Goal: Task Accomplishment & Management: Complete application form

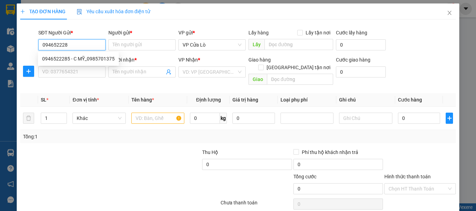
type input "0946522285"
click at [100, 60] on div "0946522285 - C MỸ_0985701375" at bounding box center [78, 59] width 72 height 8
type input "C MỸ_0985701375"
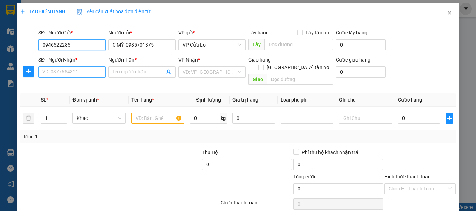
type input "0946522285"
click at [87, 70] on input "SĐT Người Nhận *" at bounding box center [71, 72] width 67 height 11
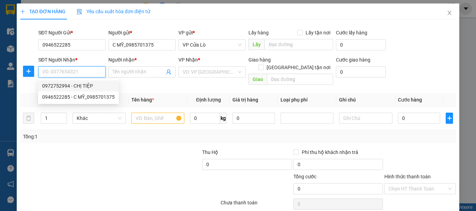
click at [92, 85] on div "0972752994 - CHỊ TIỆP" at bounding box center [78, 86] width 72 height 8
type input "0972752994"
type input "CHỊ TIỆP"
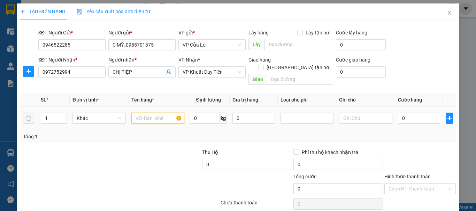
drag, startPoint x: 166, startPoint y: 111, endPoint x: 180, endPoint y: 117, distance: 15.5
click at [165, 113] on input "text" at bounding box center [157, 118] width 53 height 11
type input "gạo"
click at [199, 114] on input "0" at bounding box center [205, 118] width 30 height 11
type input "29"
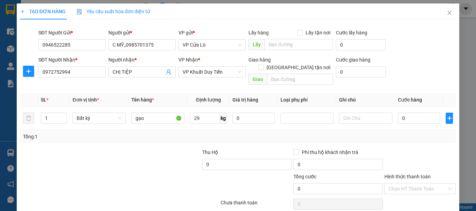
click at [147, 138] on div "Transit Pickup Surcharge Ids Transit Deliver Surcharge Ids Transit Deliver Surc…" at bounding box center [237, 137] width 435 height 224
click at [147, 139] on div "Transit Pickup Surcharge Ids Transit Deliver Surcharge Ids Transit Deliver Surc…" at bounding box center [237, 137] width 435 height 224
type input "70.000"
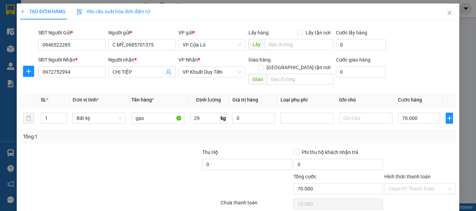
click at [147, 140] on div "Transit Pickup Surcharge Ids Transit Deliver Surcharge Ids Transit Deliver Surc…" at bounding box center [237, 137] width 435 height 224
click at [417, 184] on input "Hình thức thanh toán" at bounding box center [417, 189] width 58 height 10
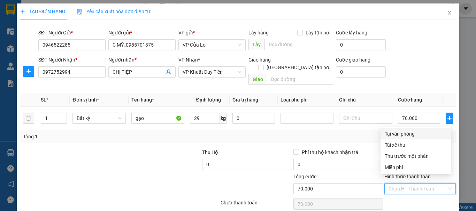
click at [389, 134] on div "Tại văn phòng" at bounding box center [416, 134] width 62 height 8
type input "0"
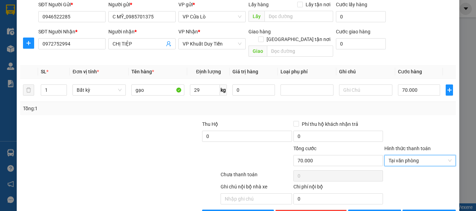
scroll to position [44, 0]
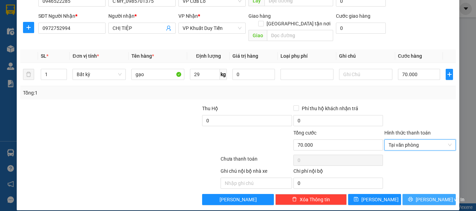
click at [420, 196] on span "[PERSON_NAME] và In" at bounding box center [440, 200] width 49 height 8
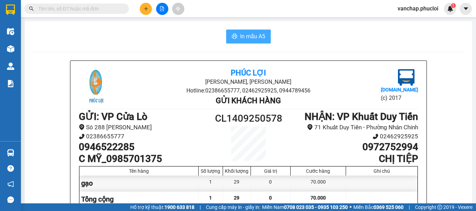
click at [240, 38] on span "In mẫu A5" at bounding box center [252, 36] width 25 height 9
